Goal: Task Accomplishment & Management: Manage account settings

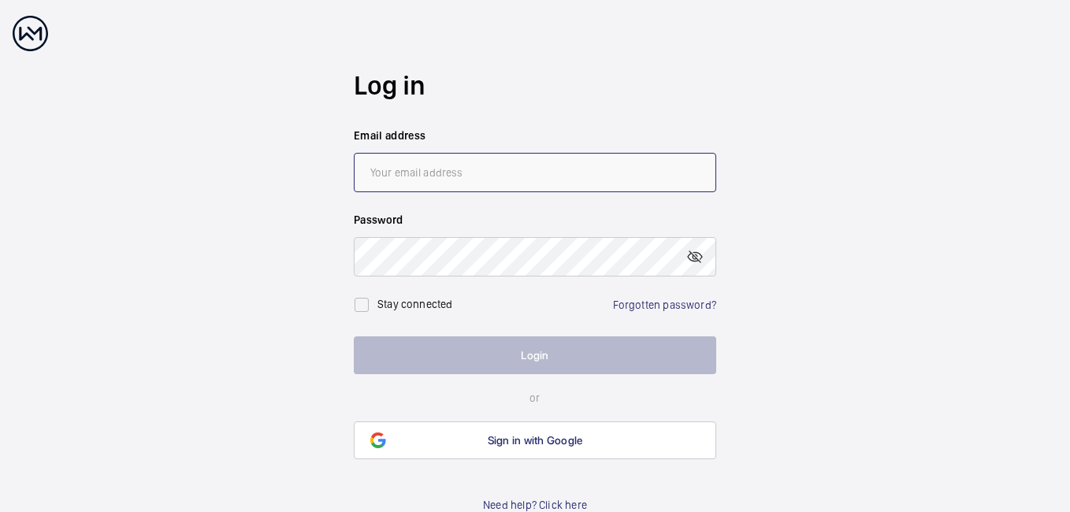
type input "[PERSON_NAME][EMAIL_ADDRESS][DOMAIN_NAME]"
click at [438, 359] on button "Login" at bounding box center [535, 356] width 363 height 38
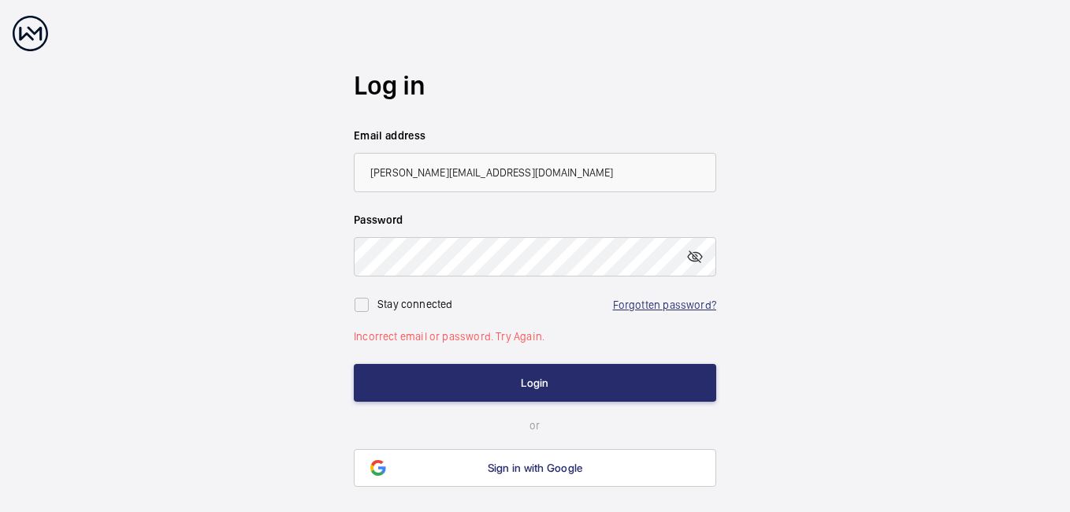
click at [659, 306] on link "Forgotten password?" at bounding box center [664, 305] width 103 height 13
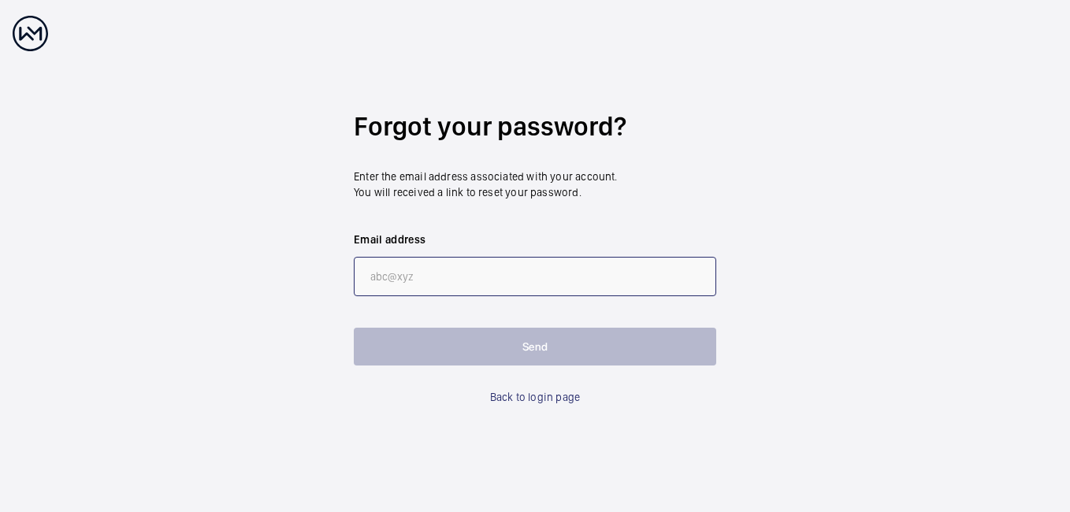
click at [411, 285] on input "email" at bounding box center [535, 276] width 363 height 39
type input "[PERSON_NAME][EMAIL_ADDRESS][DOMAIN_NAME]"
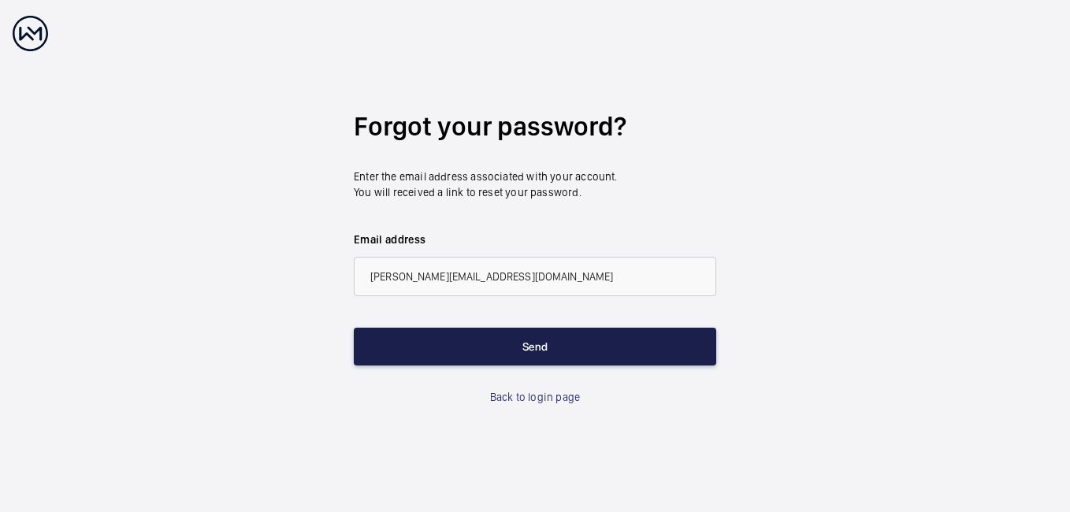
click at [444, 350] on button "Send" at bounding box center [535, 347] width 363 height 38
